Goal: Task Accomplishment & Management: Use online tool/utility

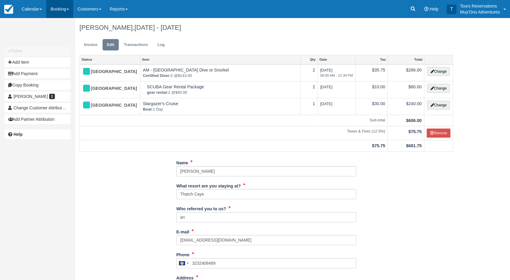
click at [60, 12] on link "Booking" at bounding box center [59, 9] width 27 height 18
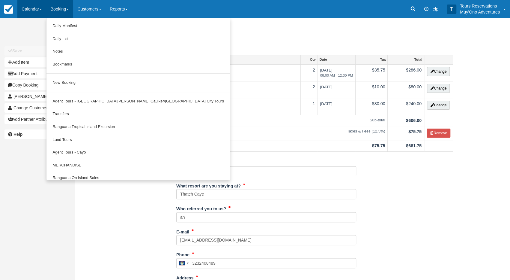
click at [31, 11] on link "Calendar" at bounding box center [31, 9] width 29 height 18
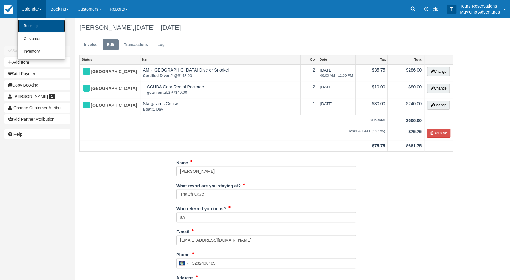
click at [34, 26] on link "Booking" at bounding box center [41, 26] width 47 height 13
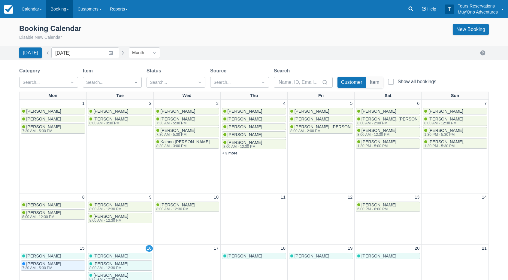
click at [61, 10] on link "Booking" at bounding box center [59, 9] width 27 height 18
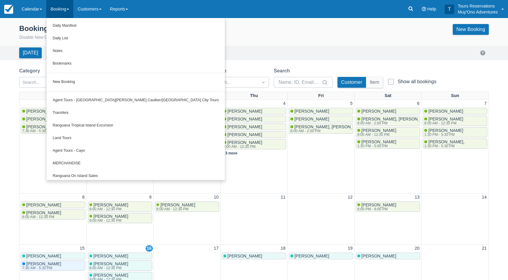
click at [203, 34] on div "Booking Calendar Disable New Calendar New Booking" at bounding box center [253, 32] width 469 height 17
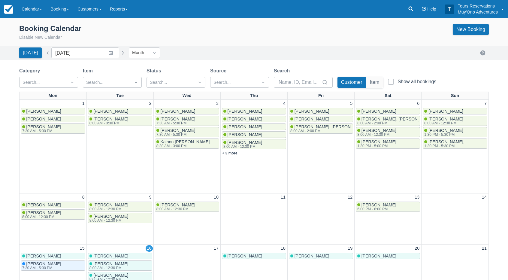
drag, startPoint x: 221, startPoint y: 31, endPoint x: 226, endPoint y: 29, distance: 5.8
click at [221, 31] on div "Booking Calendar Disable New Calendar New Booking" at bounding box center [253, 32] width 469 height 17
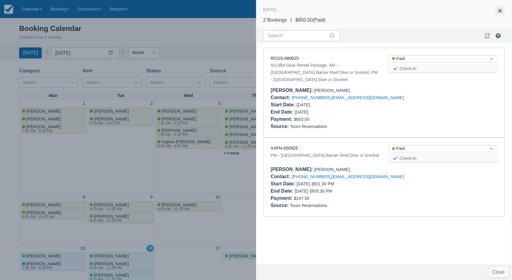
drag, startPoint x: 492, startPoint y: 12, endPoint x: 496, endPoint y: 13, distance: 4.0
click at [495, 13] on div at bounding box center [500, 11] width 19 height 11
click at [498, 14] on button "button" at bounding box center [500, 11] width 10 height 10
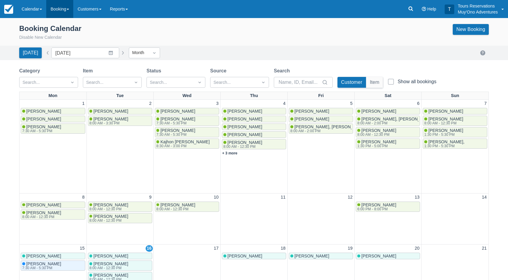
click at [56, 8] on link "Booking" at bounding box center [59, 9] width 27 height 18
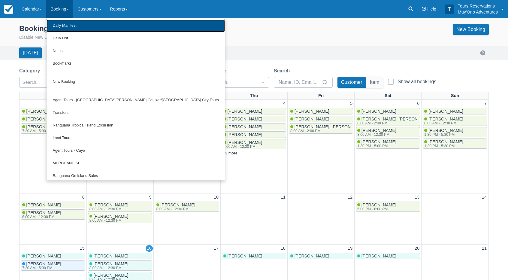
click at [66, 24] on link "Daily Manifest" at bounding box center [136, 26] width 178 height 13
